Goal: Communication & Community: Ask a question

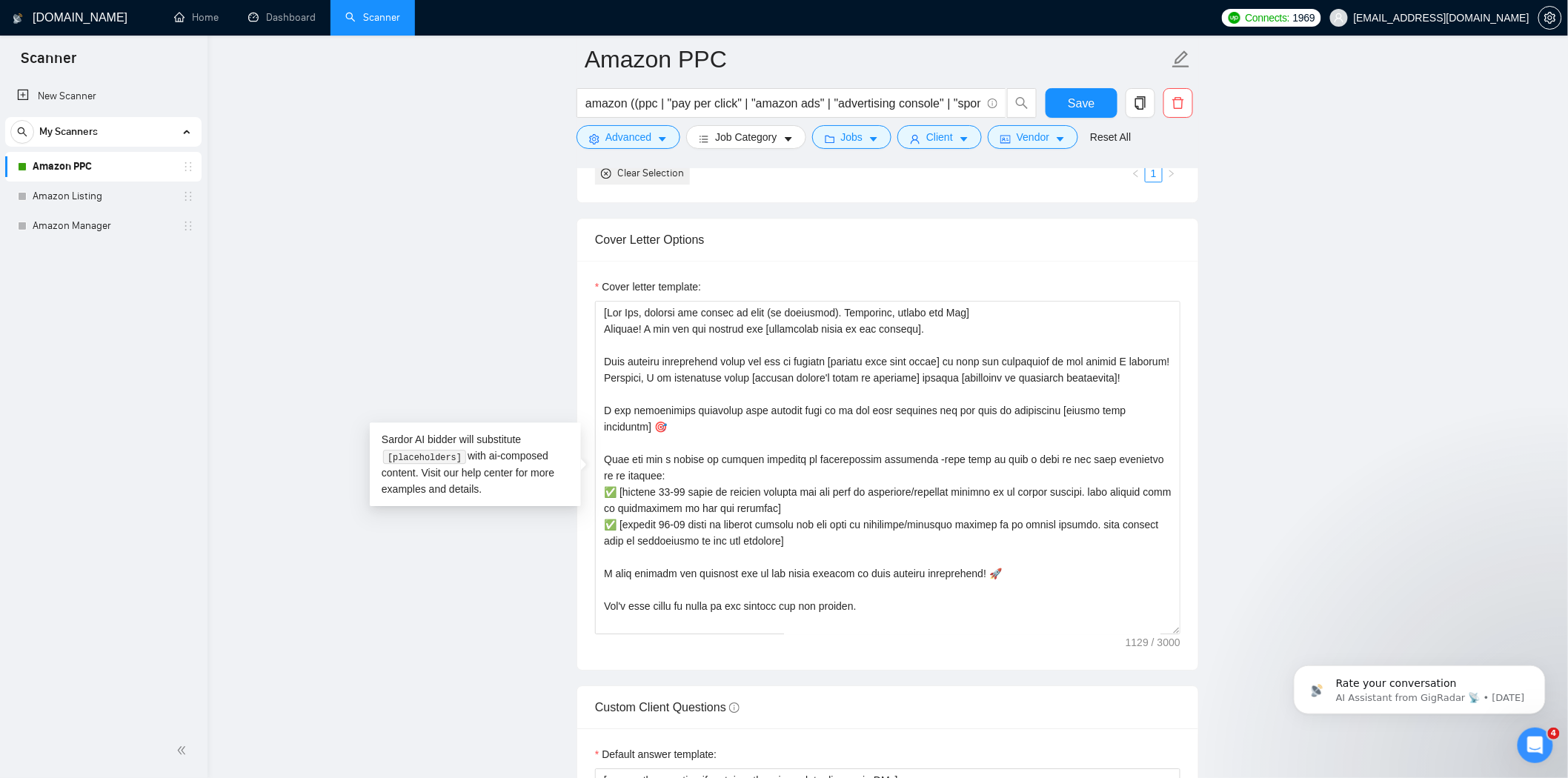
drag, startPoint x: 109, startPoint y: 194, endPoint x: 266, endPoint y: 226, distance: 160.2
click at [109, 194] on link "Amazon Listing" at bounding box center [102, 196] width 141 height 30
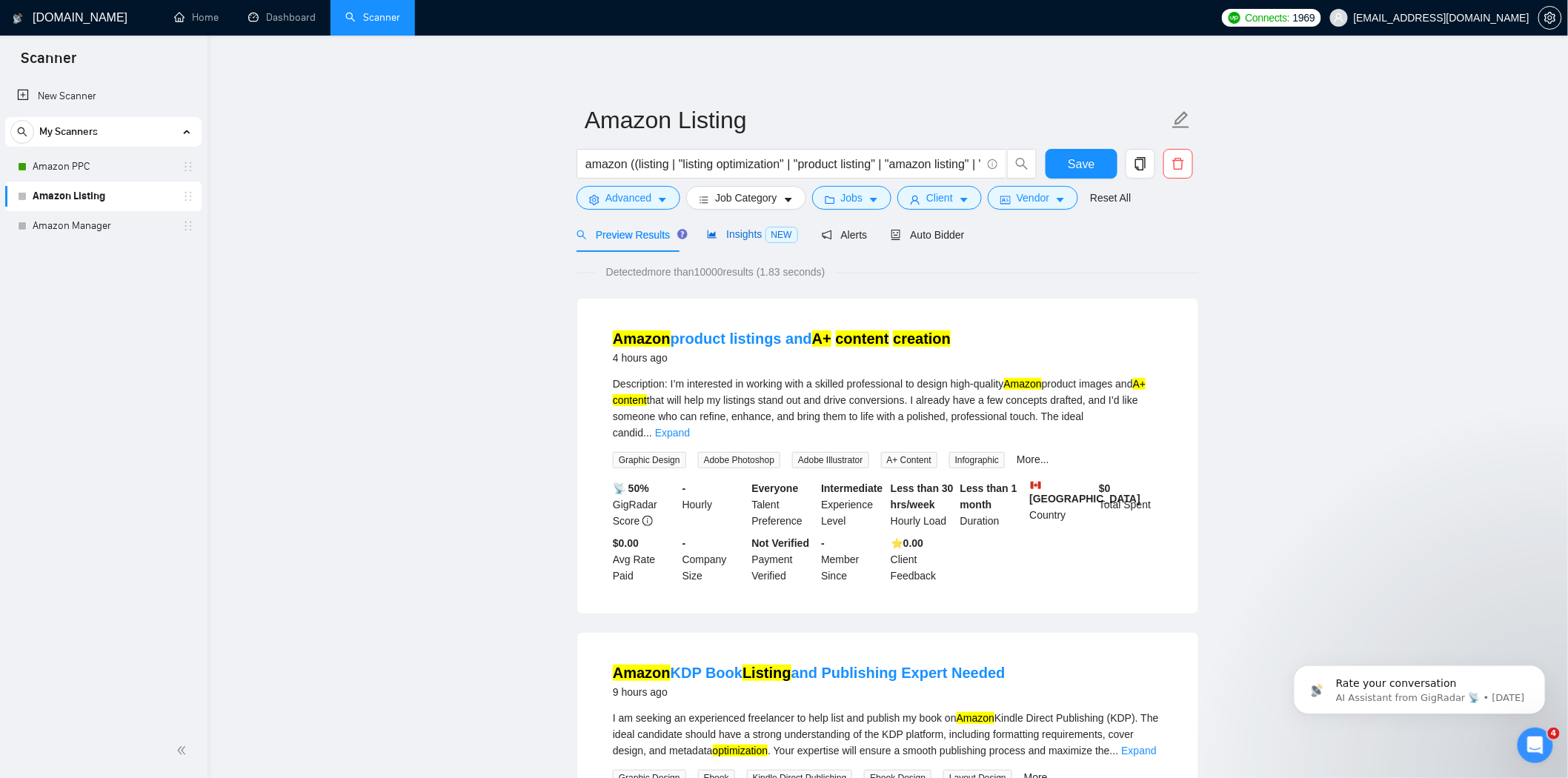
click at [721, 231] on span "Insights NEW" at bounding box center [752, 234] width 90 height 11
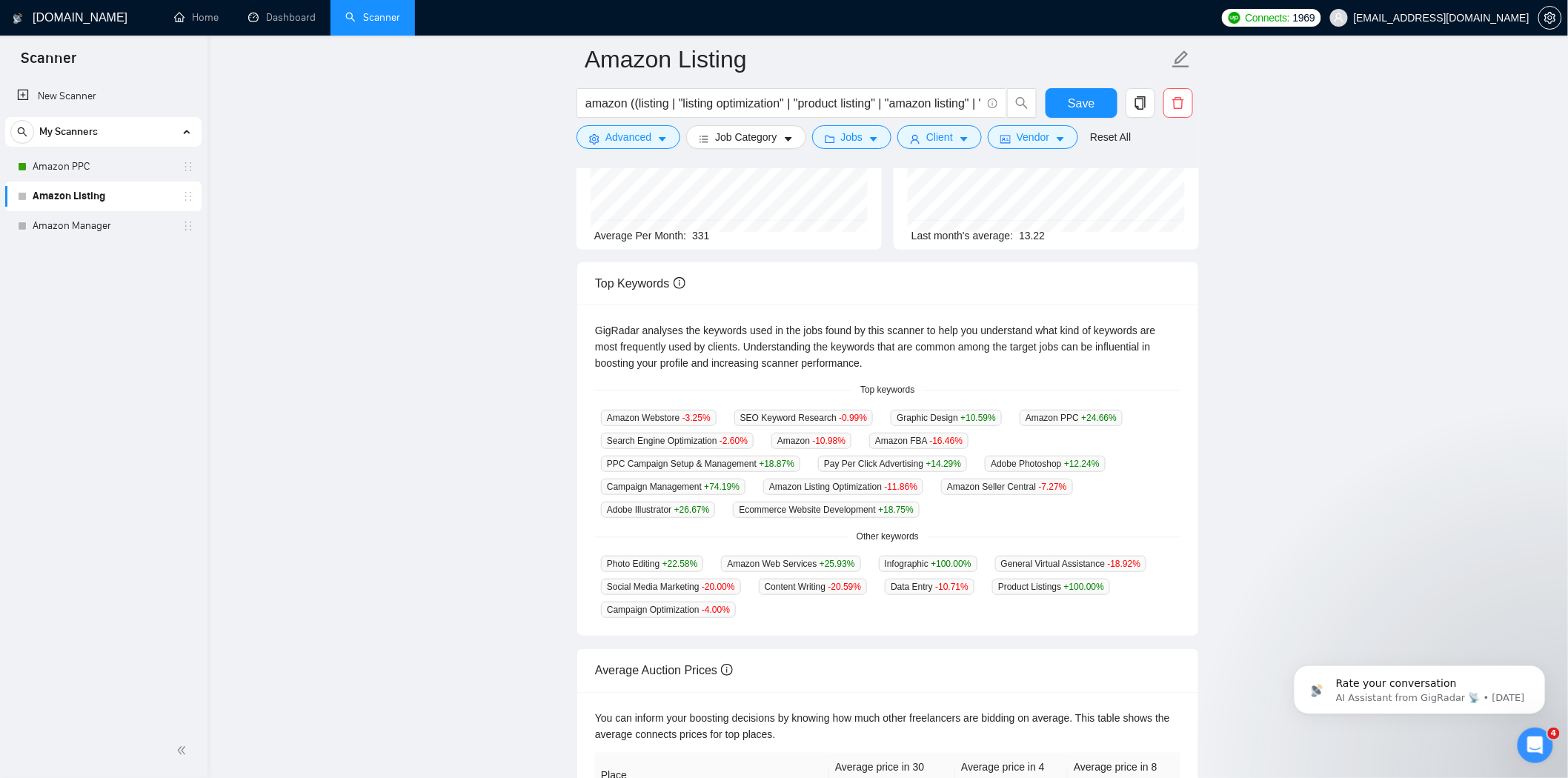
scroll to position [247, 0]
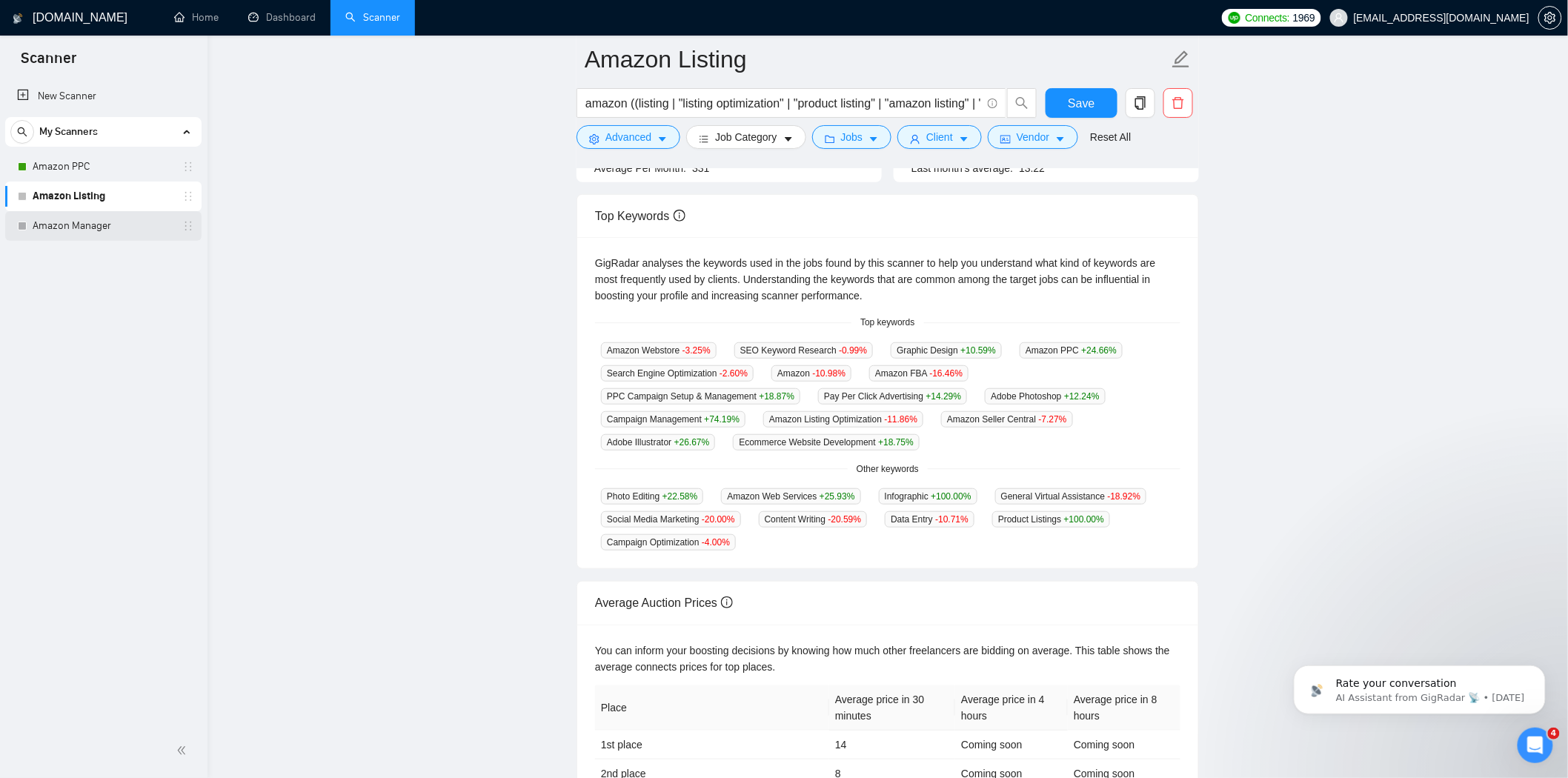
click at [70, 225] on link "Amazon Manager" at bounding box center [102, 225] width 141 height 30
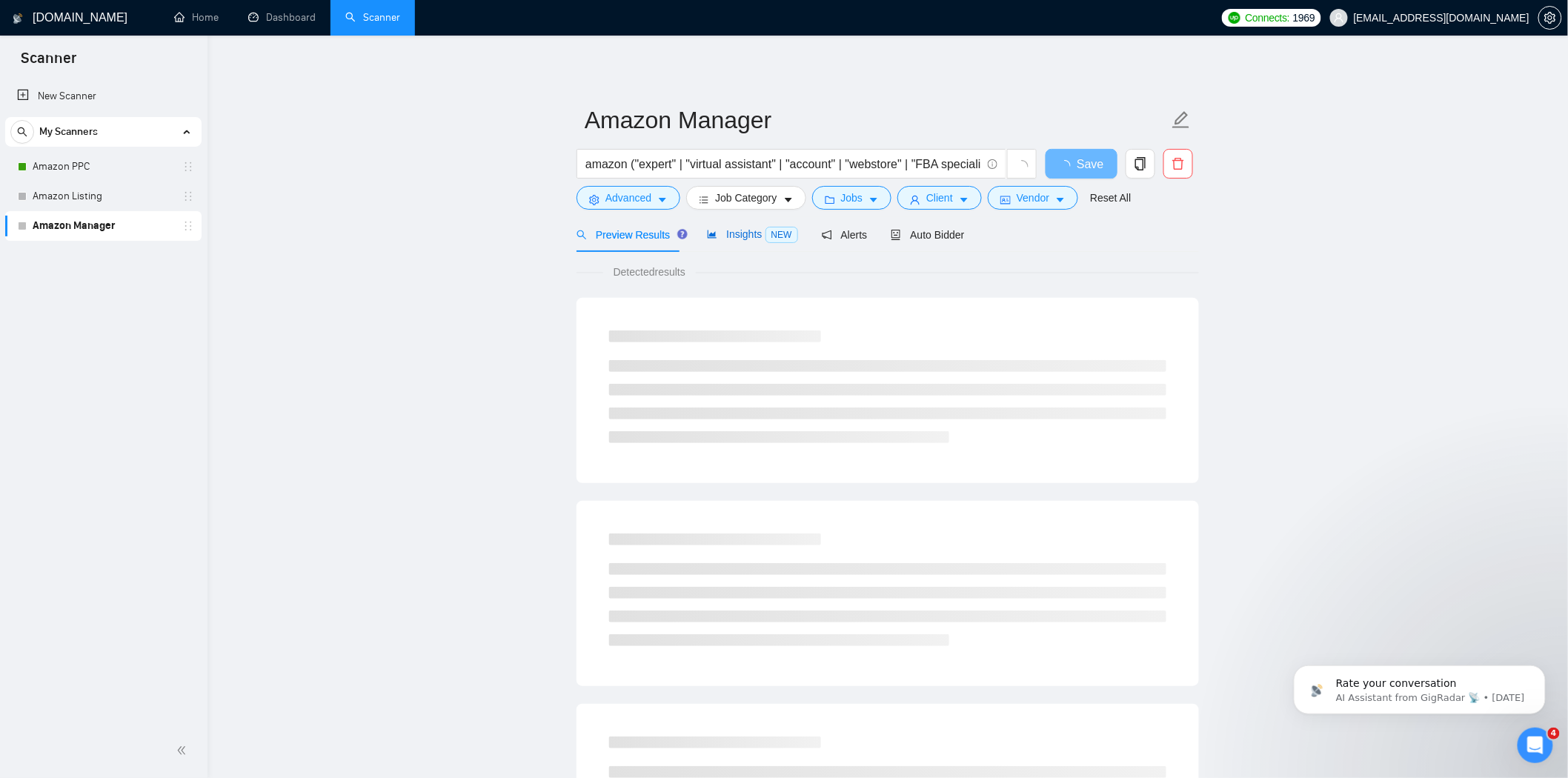
click at [739, 233] on span "Insights NEW" at bounding box center [752, 234] width 90 height 11
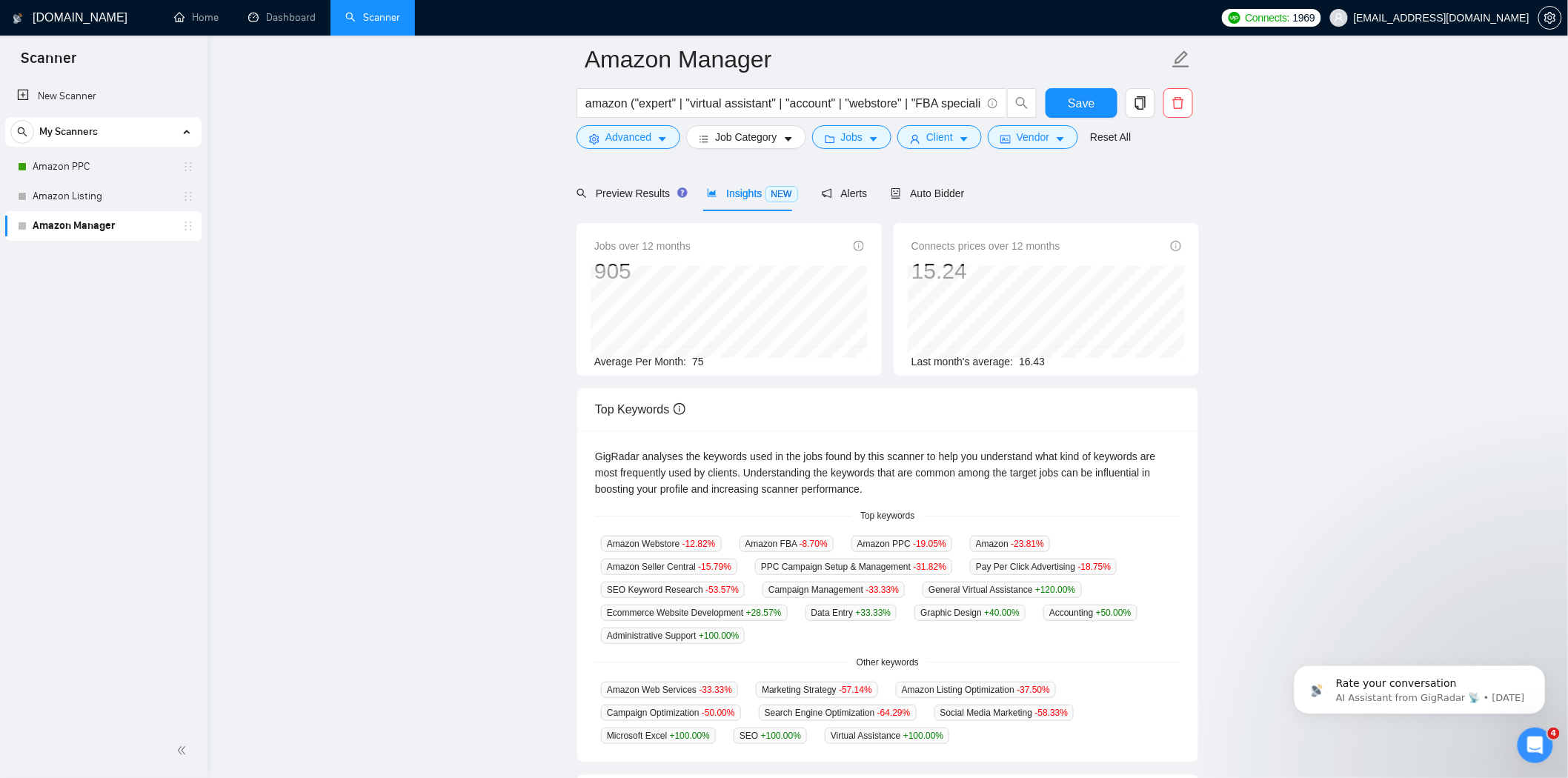
scroll to position [82, 0]
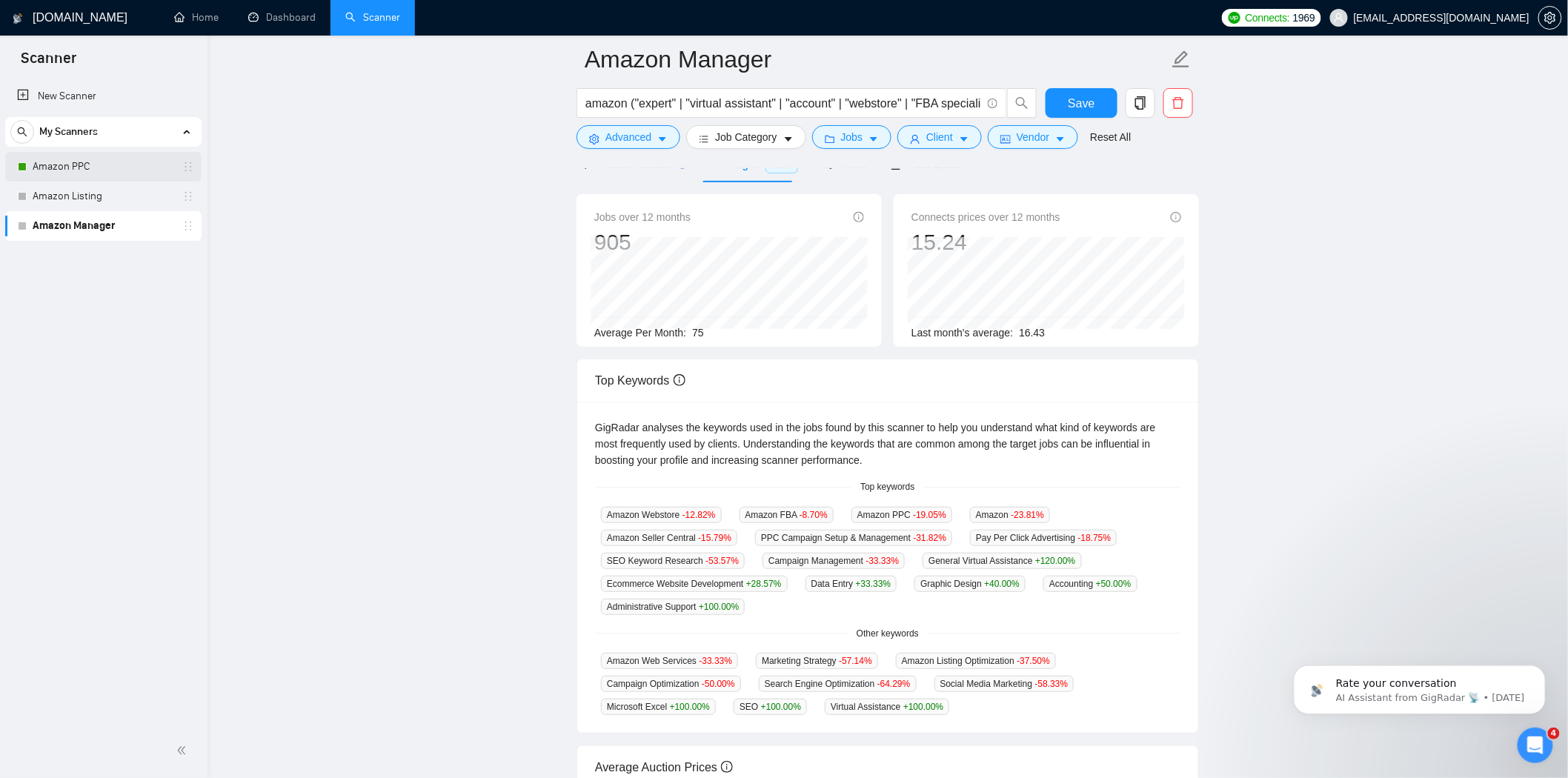
click at [97, 166] on link "Amazon PPC" at bounding box center [102, 167] width 141 height 30
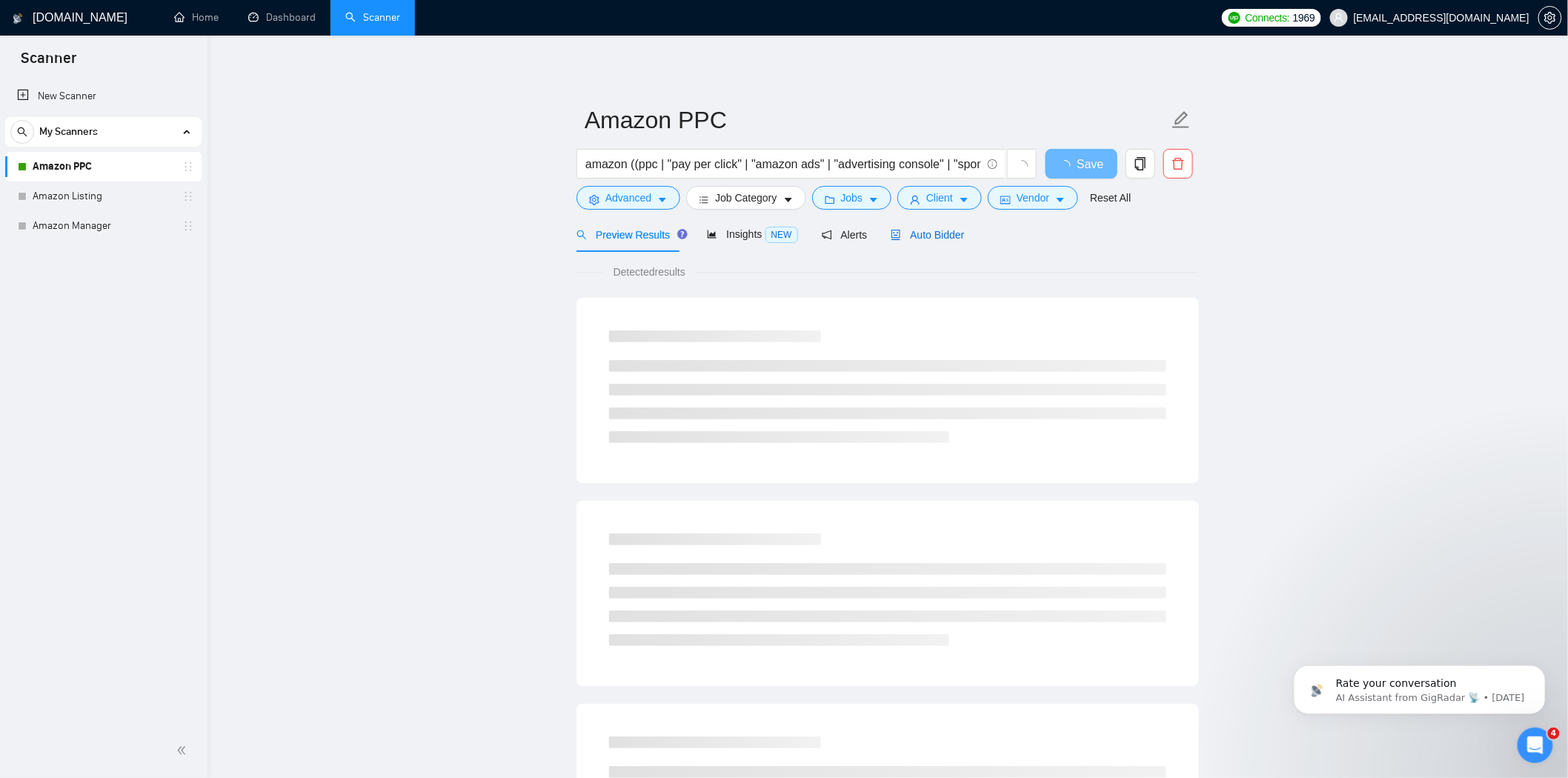
click at [941, 231] on span "Auto Bidder" at bounding box center [927, 235] width 74 height 11
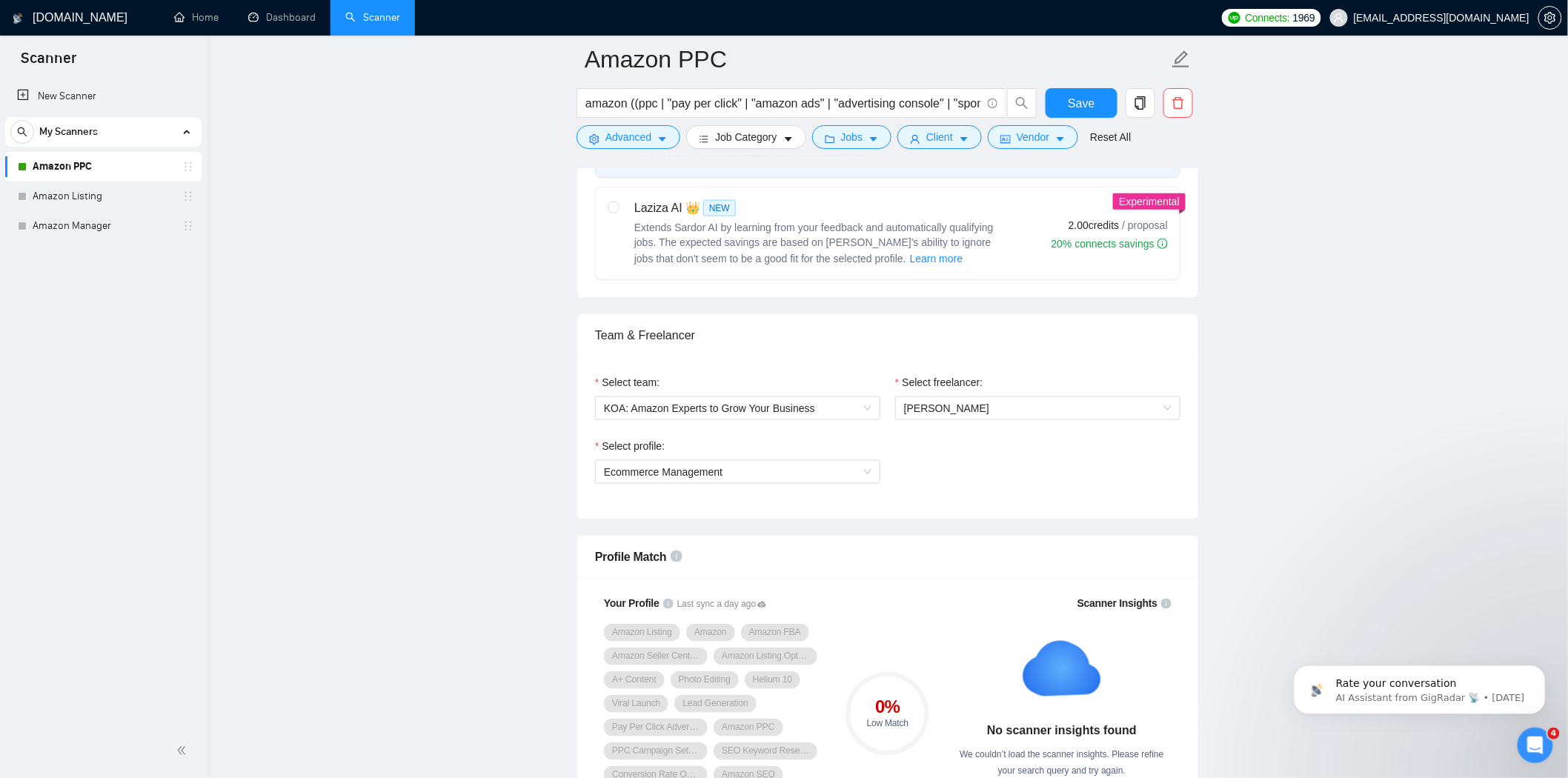
scroll to position [742, 0]
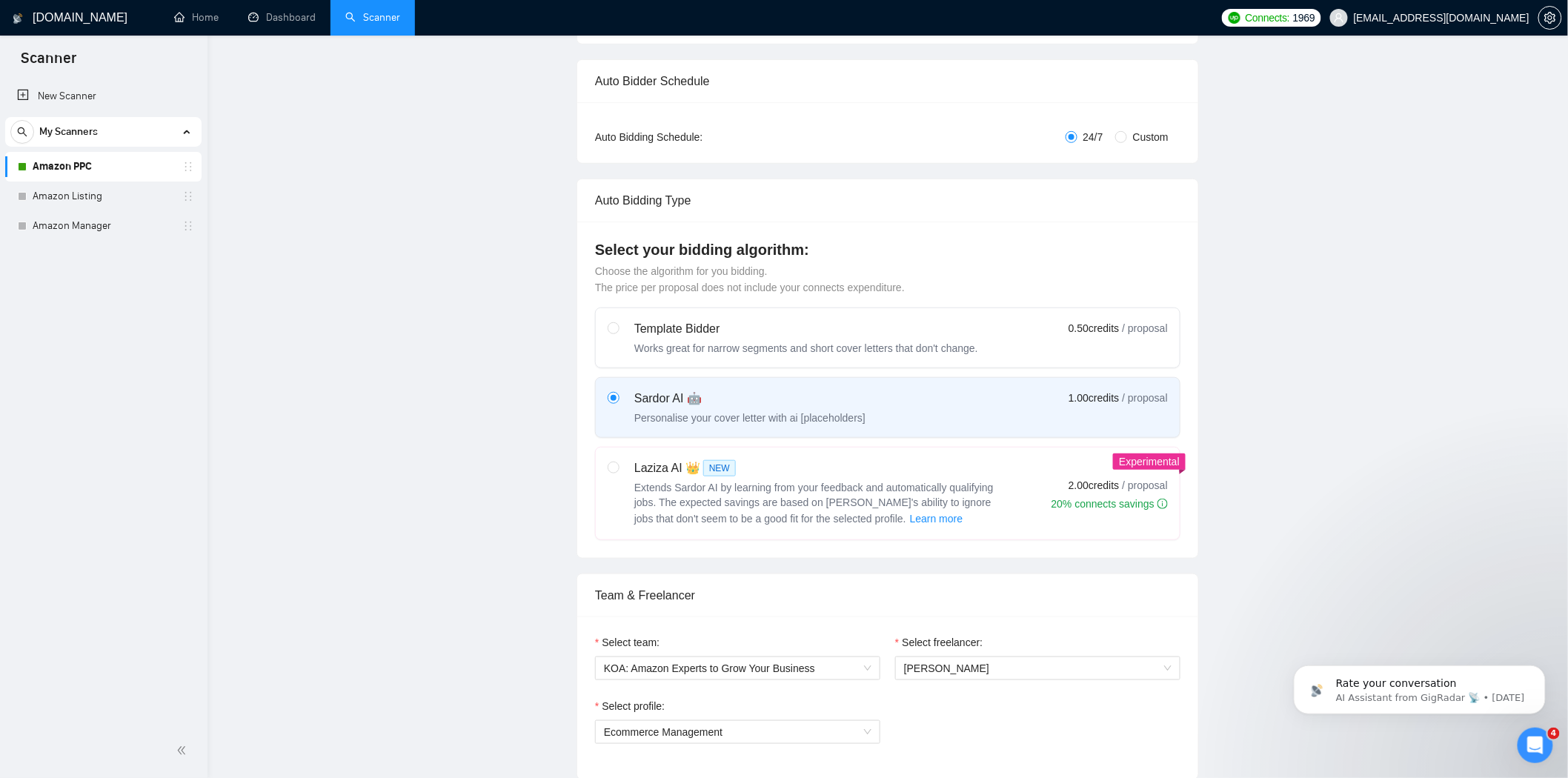
scroll to position [0, 0]
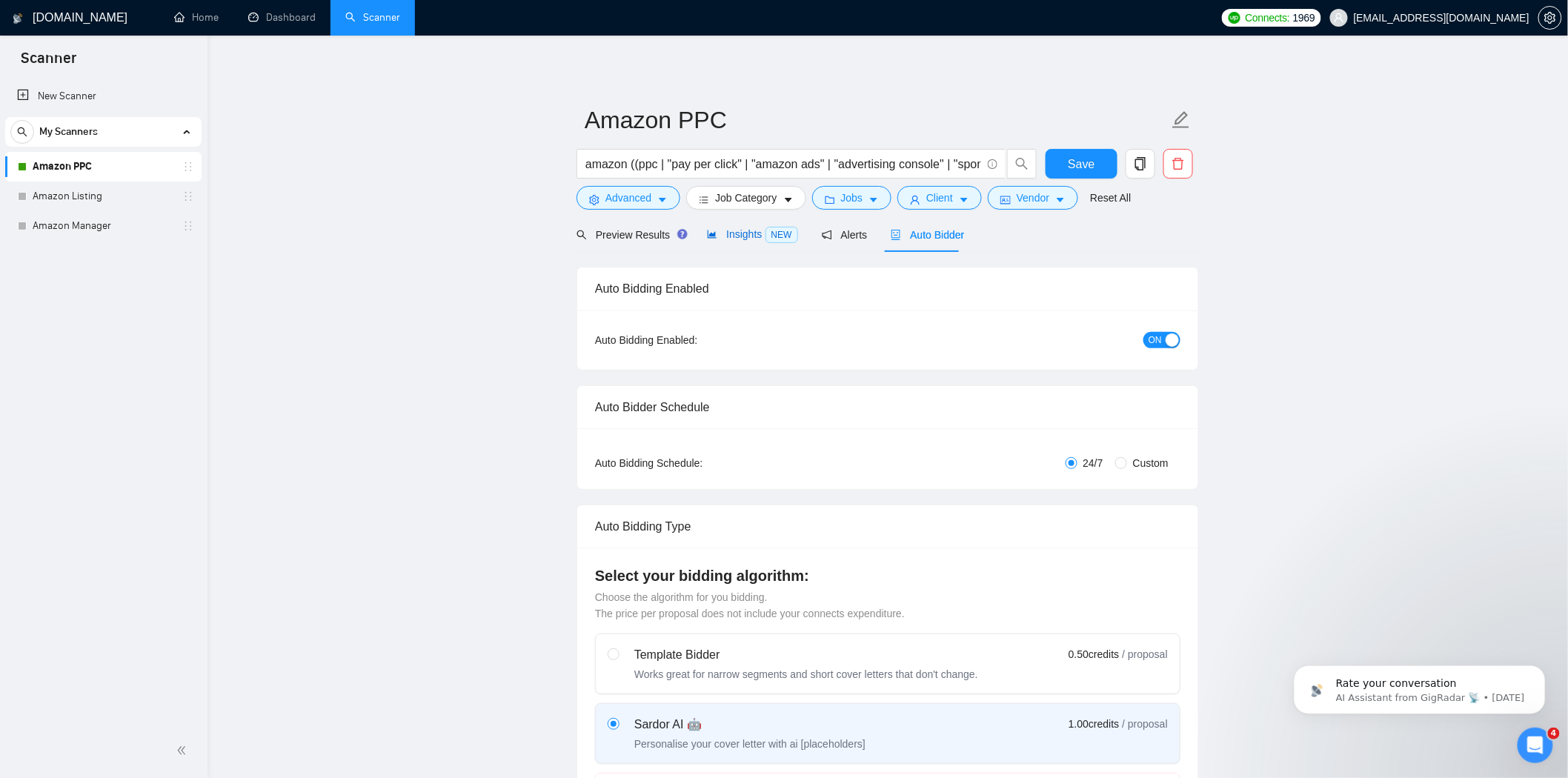
click at [728, 228] on span "Insights NEW" at bounding box center [752, 234] width 90 height 11
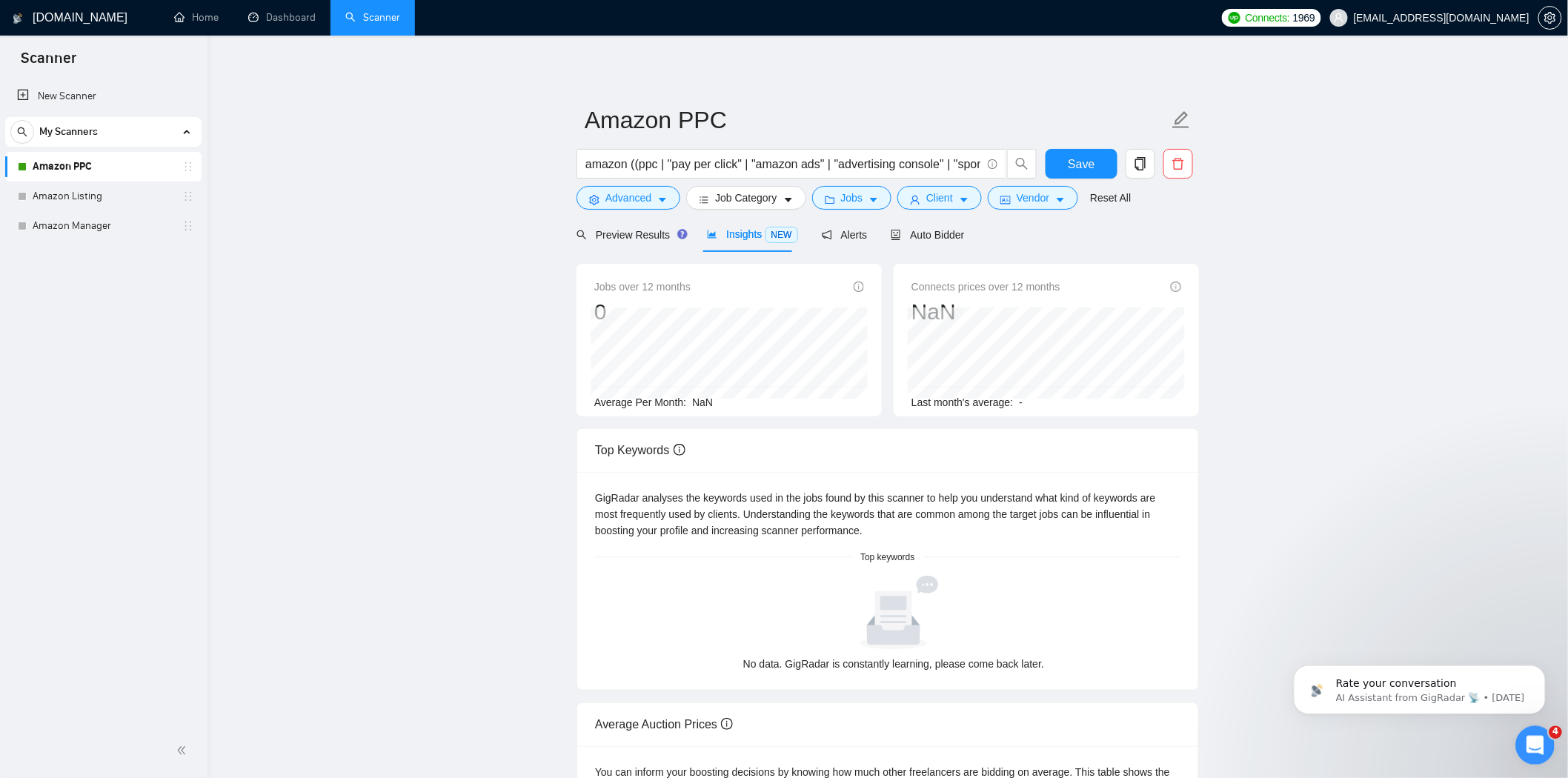
click at [1531, 739] on icon "Open Intercom Messenger" at bounding box center [1533, 744] width 25 height 25
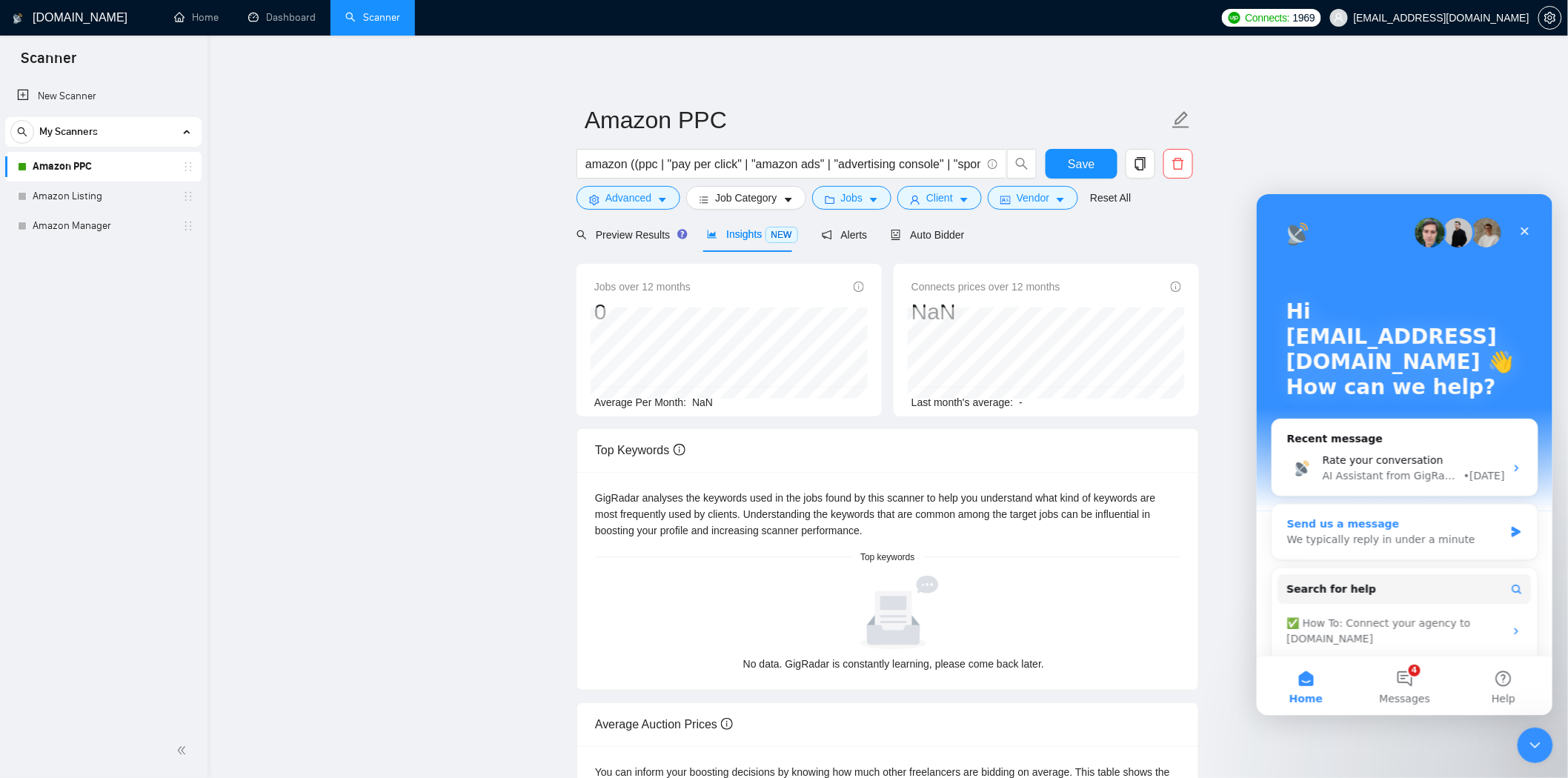
click at [1386, 536] on div "We typically reply in under a minute" at bounding box center [1395, 539] width 217 height 15
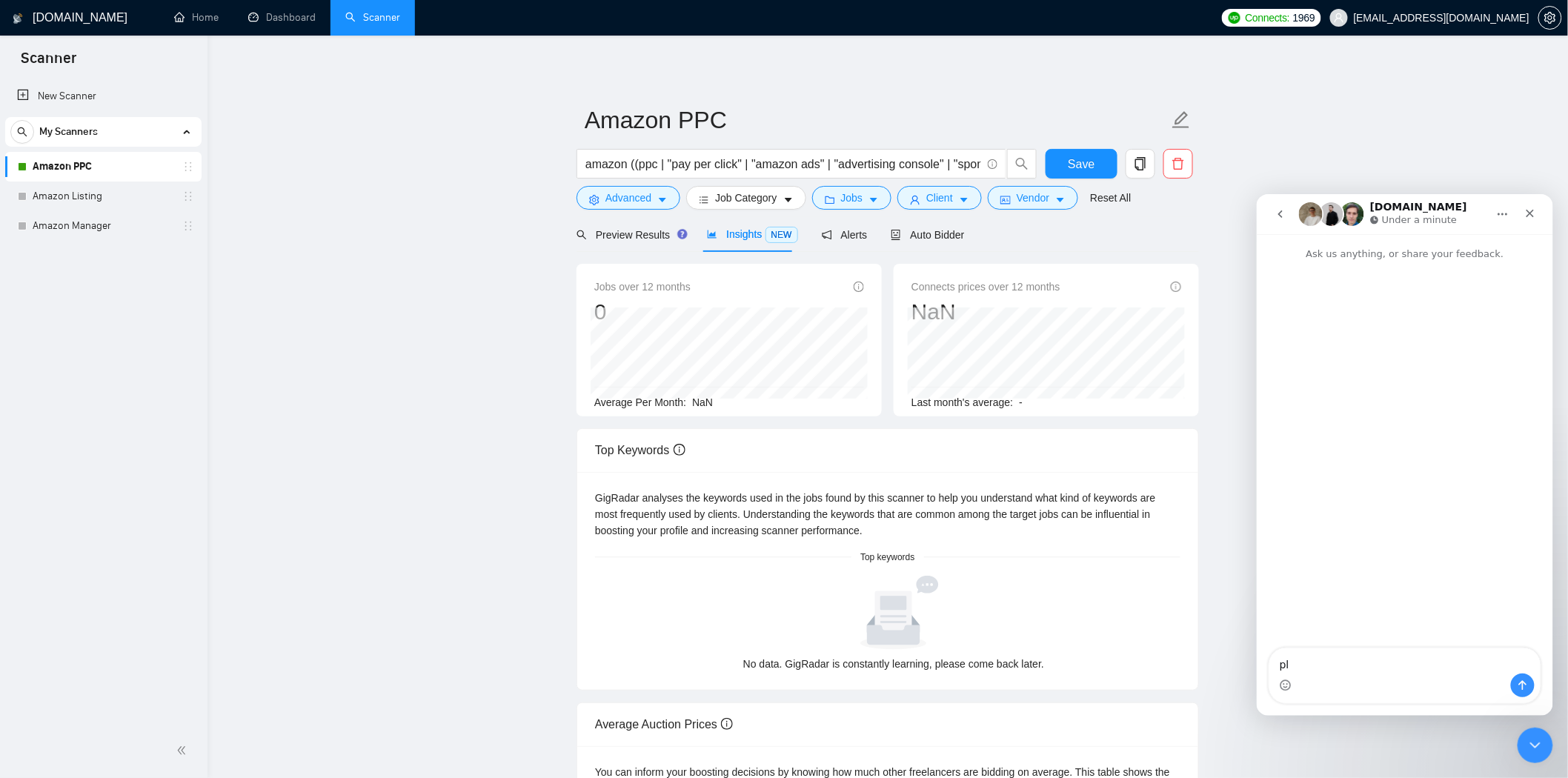
type textarea "p"
drag, startPoint x: 1347, startPoint y: 668, endPoint x: 1267, endPoint y: 630, distance: 88.6
click at [1268, 630] on div "can you please synch my upwork profile manually? Ricard Codina > Ecommerce Mana…" at bounding box center [1404, 660] width 273 height 86
type textarea "can you please synch my upwork profile manually? Ricard Codina > Ecommerce Mana…"
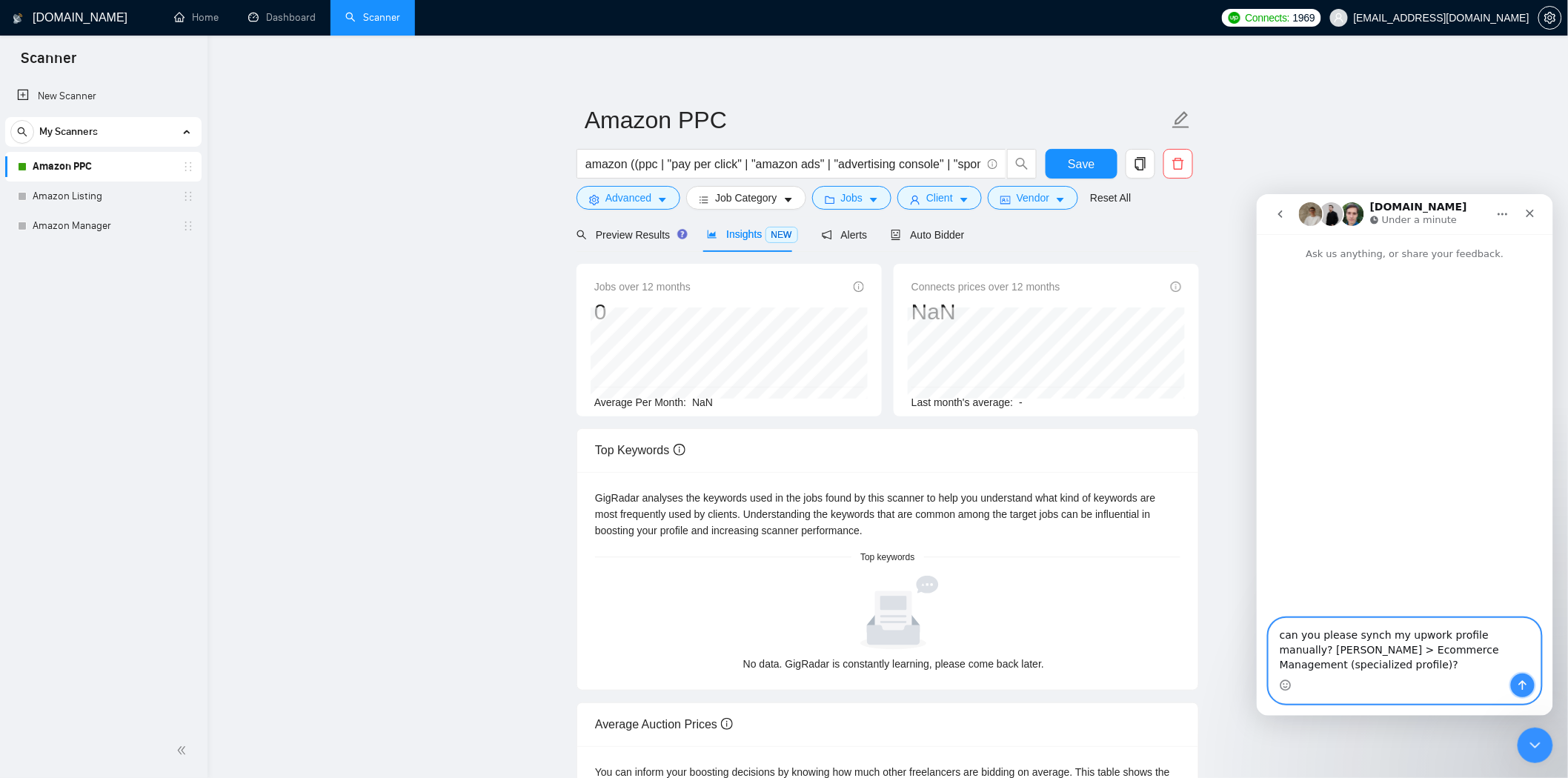
click at [1527, 677] on button "Send a message…" at bounding box center [1522, 684] width 24 height 24
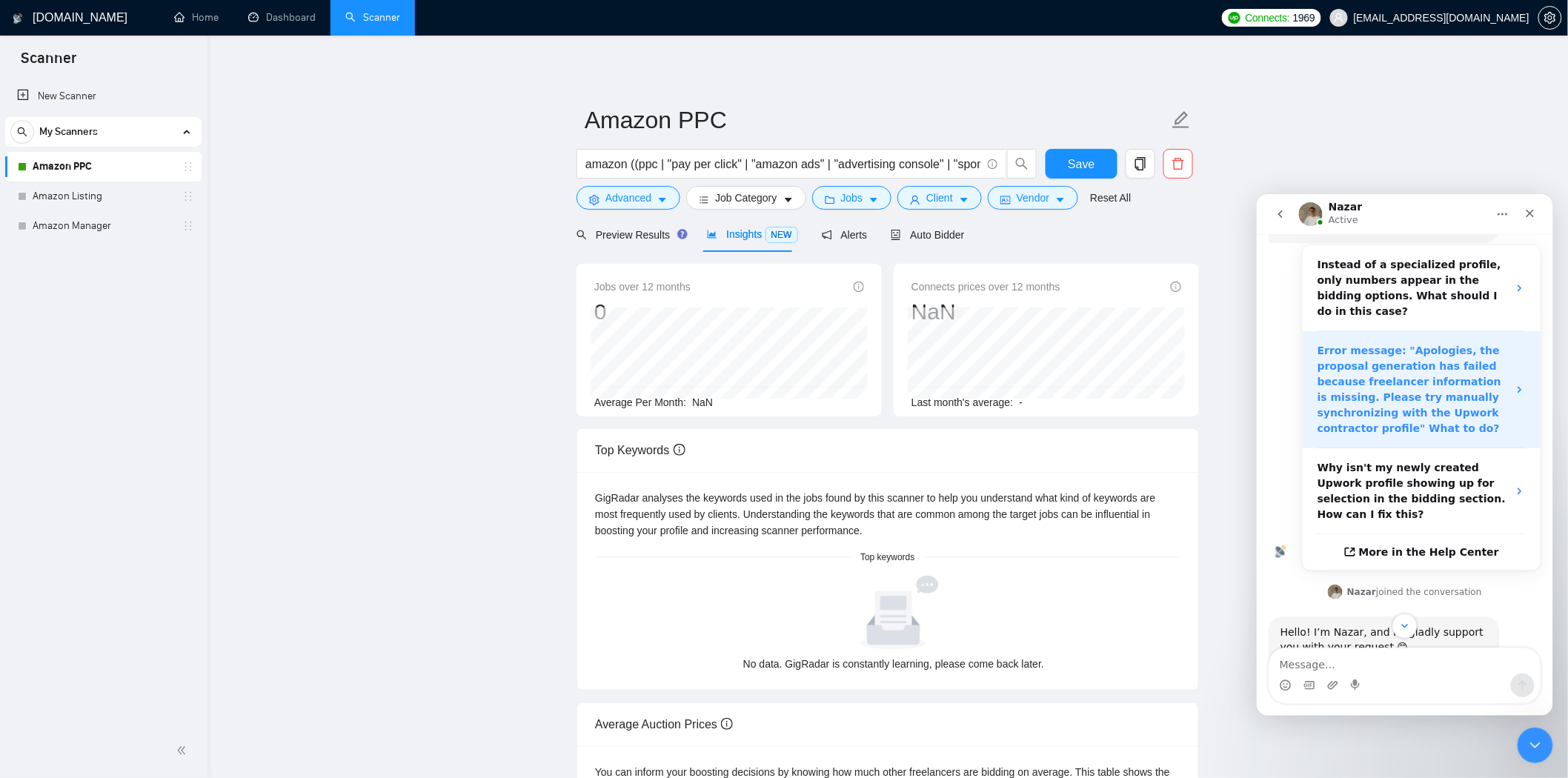
scroll to position [263, 0]
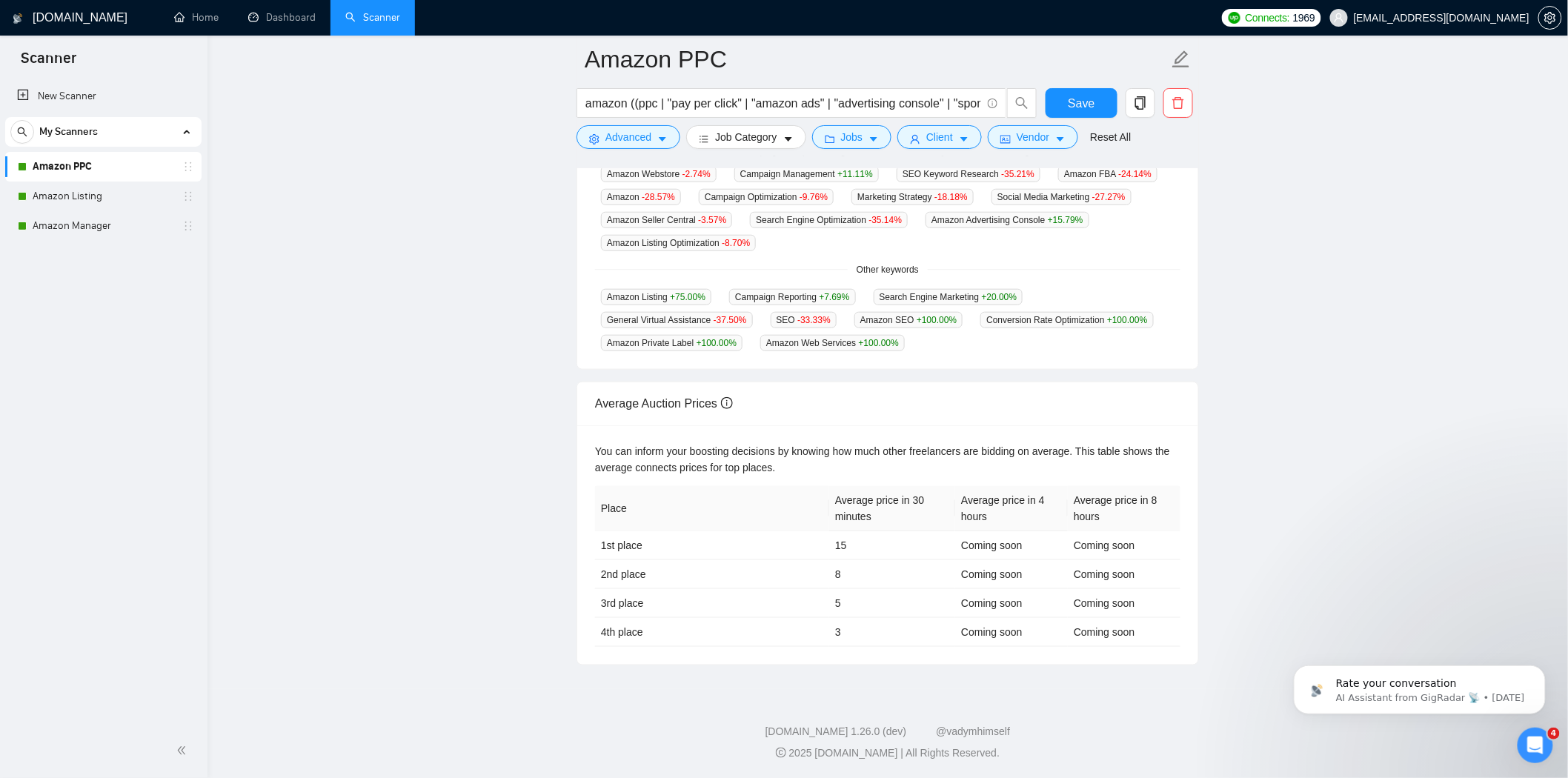
scroll to position [449, 0]
